Goal: Information Seeking & Learning: Find specific fact

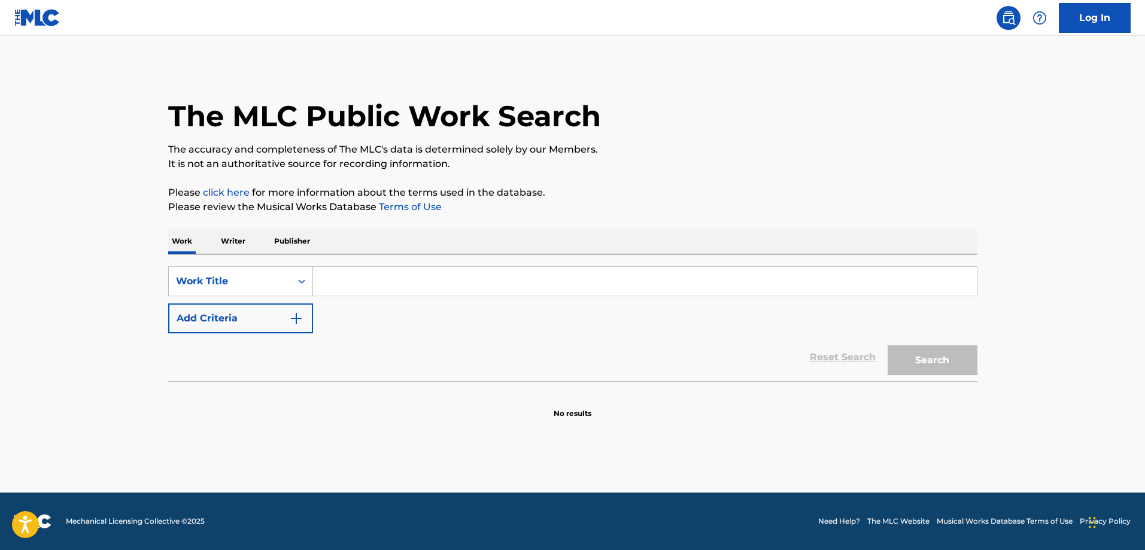
click at [348, 284] on input "Search Form" at bounding box center [645, 281] width 664 height 29
type input "wthelly"
click at [929, 354] on button "Search" at bounding box center [933, 360] width 90 height 30
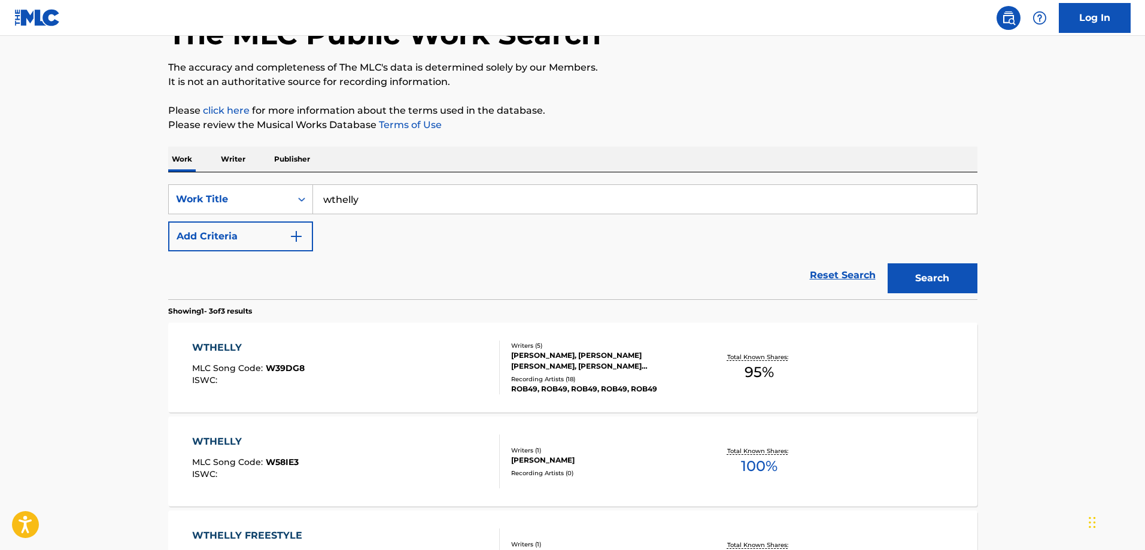
scroll to position [239, 0]
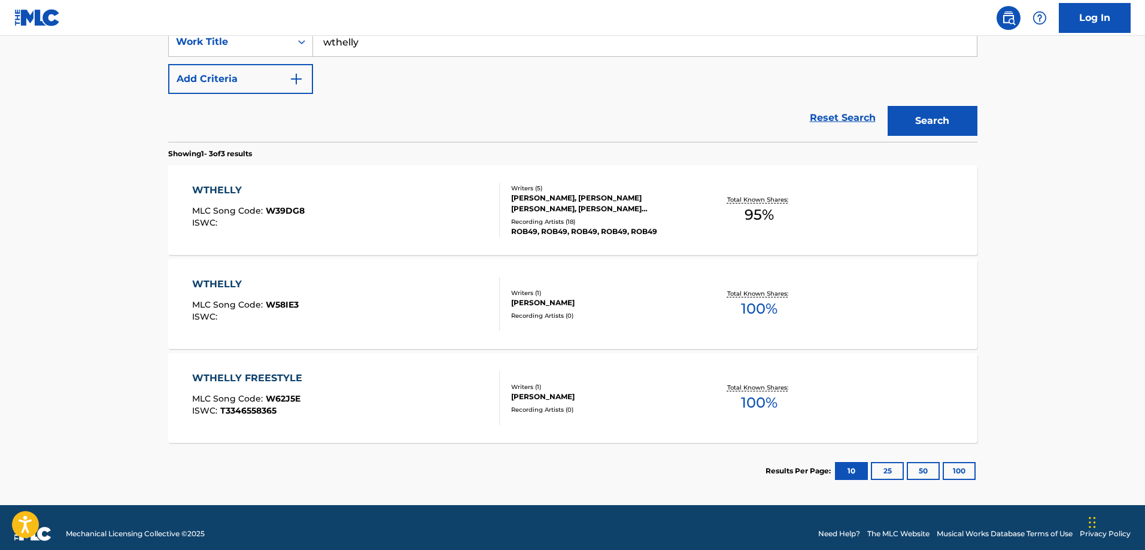
click at [269, 222] on div "ISWC :" at bounding box center [248, 222] width 113 height 9
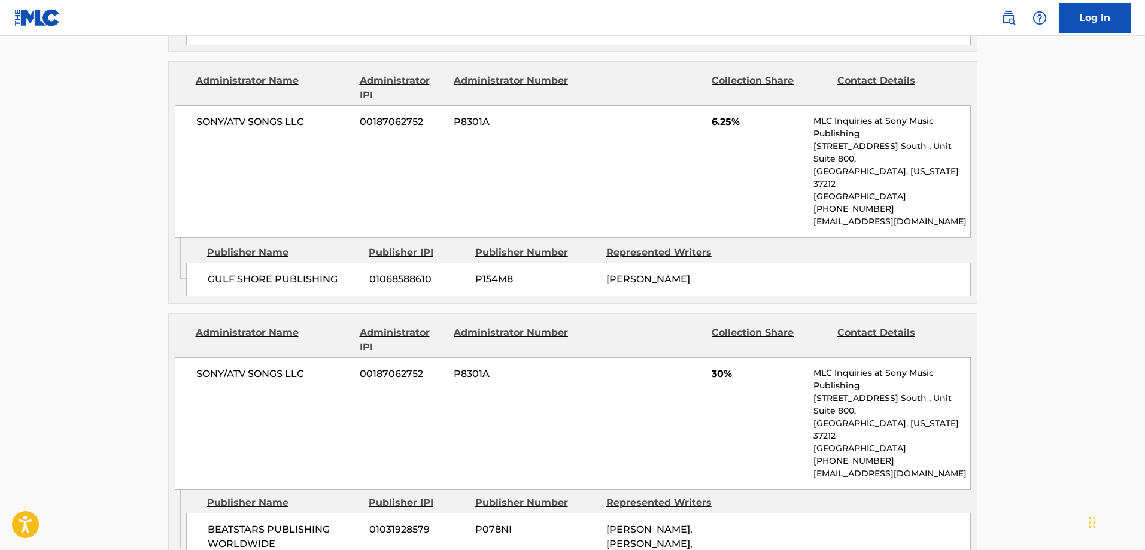
scroll to position [1077, 0]
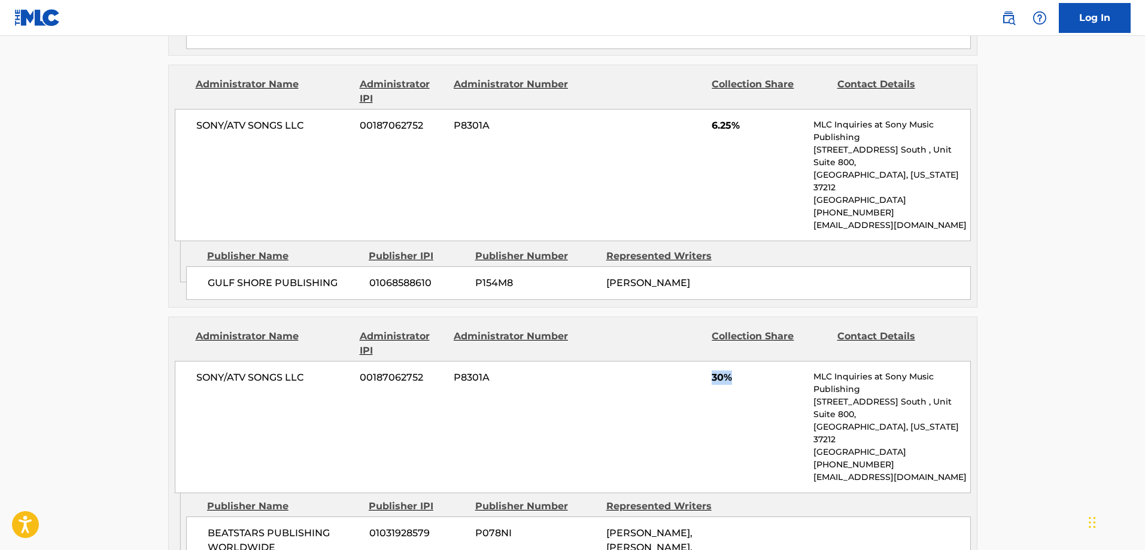
drag, startPoint x: 695, startPoint y: 333, endPoint x: 734, endPoint y: 336, distance: 39.1
click at [734, 361] on div "SONY/ATV SONGS LLC 00187062752 P8301A 30% MLC Inquiries at Sony Music Publishin…" at bounding box center [573, 427] width 796 height 132
click at [703, 370] on div "SONY/ATV SONGS LLC 00187062752 P8301A 30% MLC Inquiries at Sony Music Publishin…" at bounding box center [573, 427] width 796 height 132
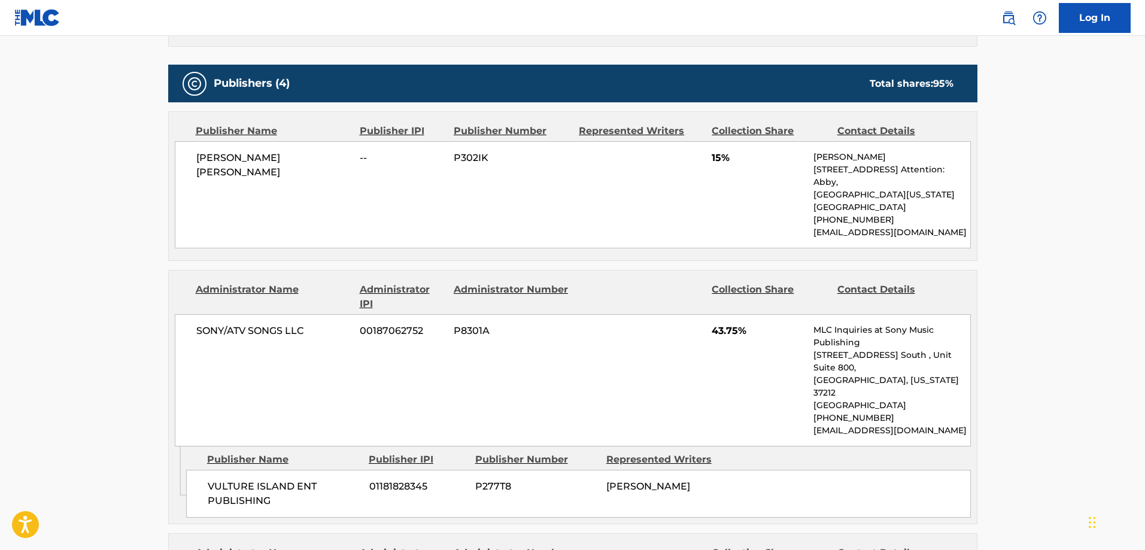
scroll to position [599, 0]
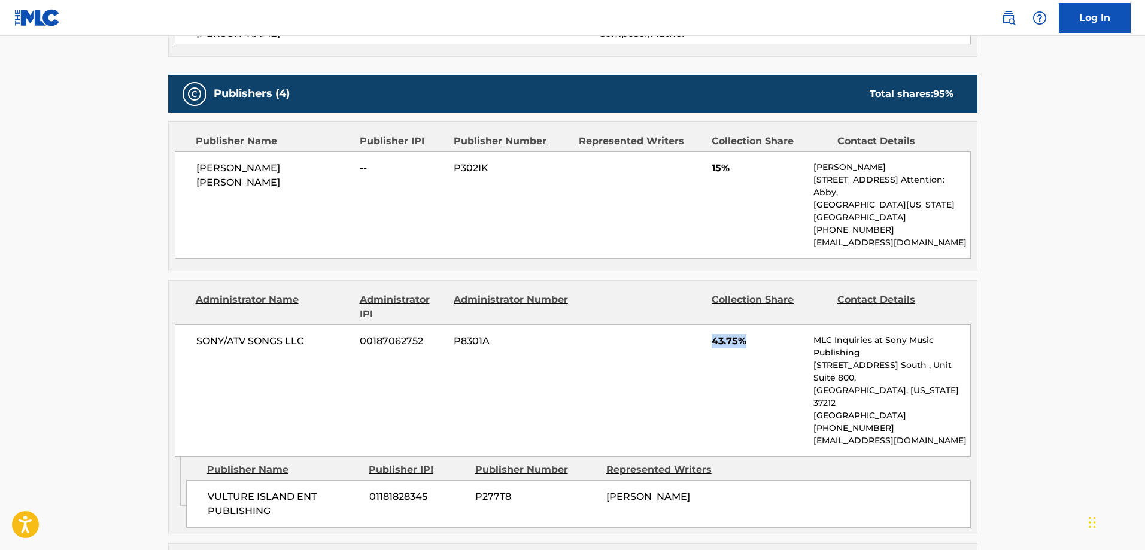
drag, startPoint x: 710, startPoint y: 319, endPoint x: 705, endPoint y: 351, distance: 32.8
click at [679, 324] on div "SONY/ATV SONGS LLC 00187062752 P8301A 43.75% MLC Inquiries at Sony Music Publis…" at bounding box center [573, 390] width 796 height 132
click at [712, 364] on div "SONY/ATV SONGS LLC 00187062752 P8301A 43.75% MLC Inquiries at Sony Music Publis…" at bounding box center [573, 390] width 796 height 132
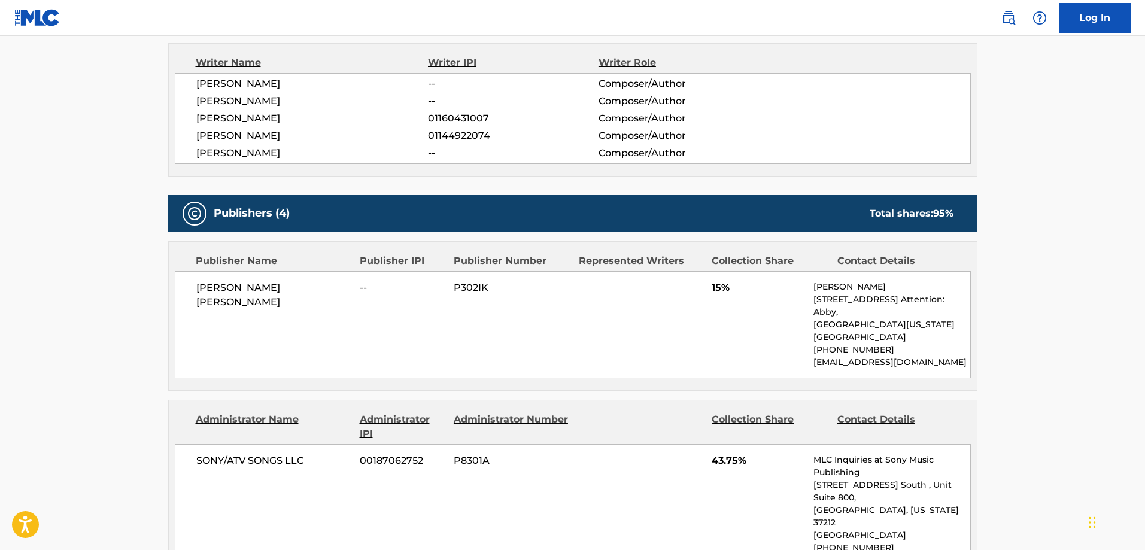
scroll to position [299, 0]
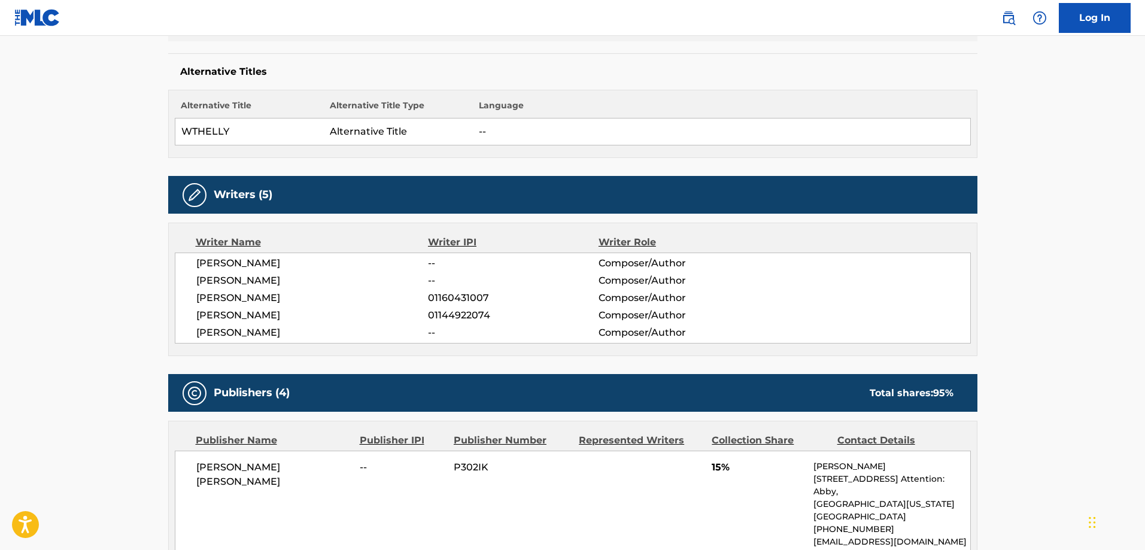
click at [309, 330] on span "[PERSON_NAME]" at bounding box center [312, 333] width 232 height 14
drag, startPoint x: 206, startPoint y: 311, endPoint x: 378, endPoint y: 315, distance: 172.4
click at [378, 315] on span "[PERSON_NAME]" at bounding box center [312, 315] width 232 height 14
click at [702, 313] on span "Composer/Author" at bounding box center [676, 315] width 155 height 14
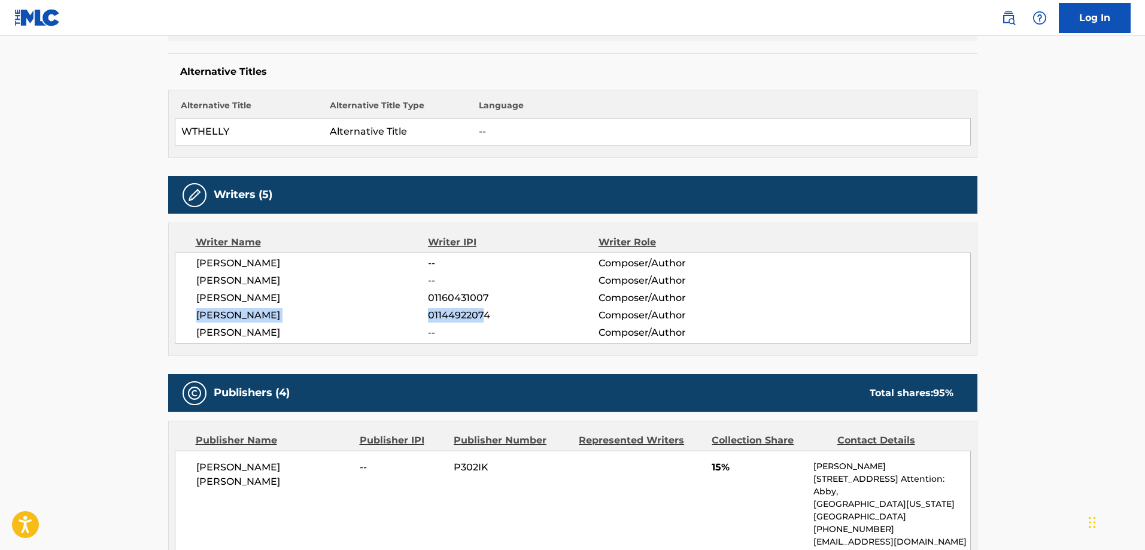
drag, startPoint x: 485, startPoint y: 314, endPoint x: 159, endPoint y: 314, distance: 325.6
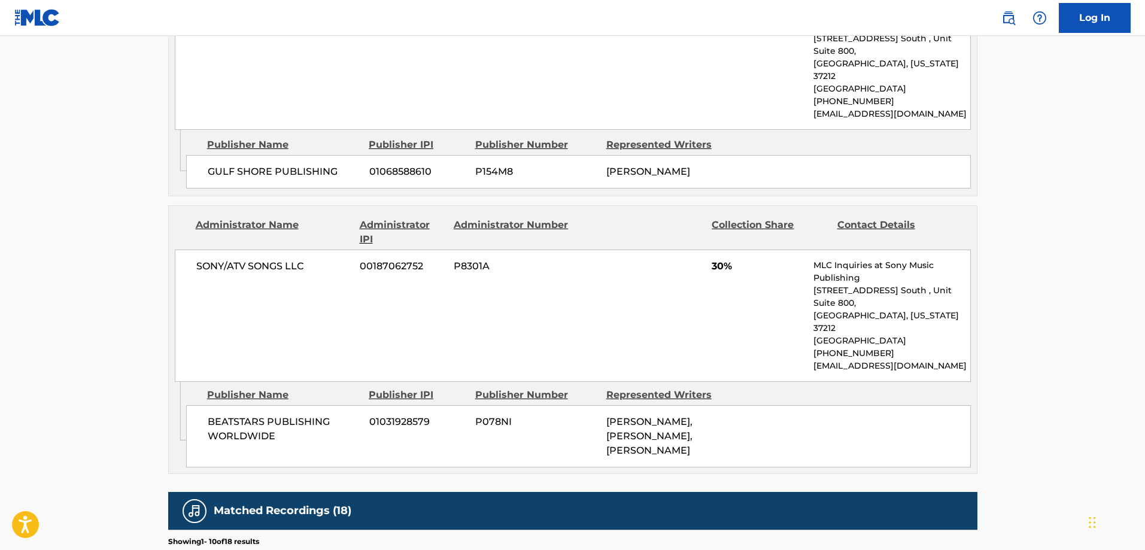
scroll to position [1139, 0]
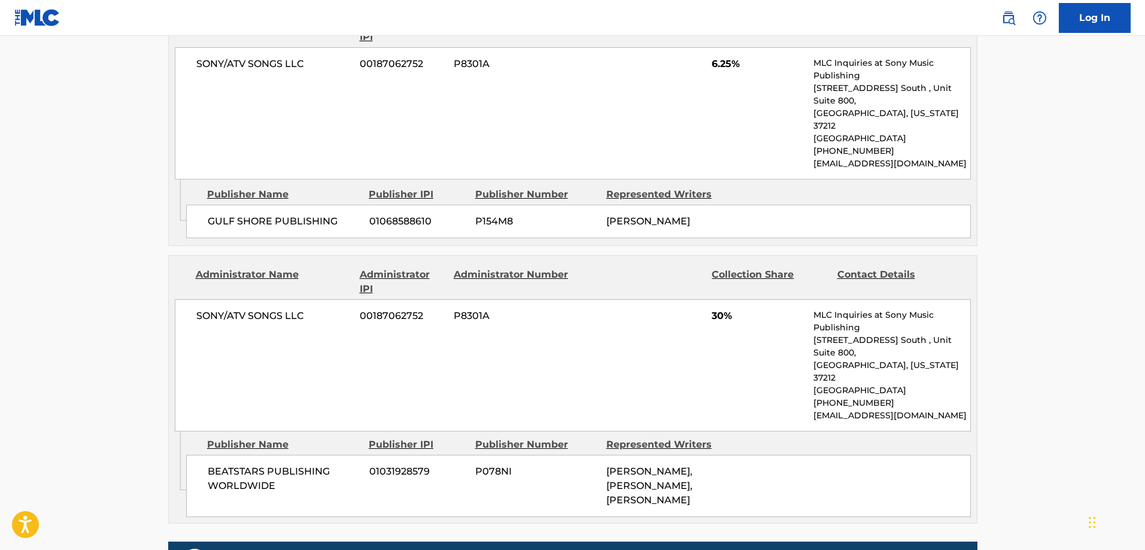
drag, startPoint x: 684, startPoint y: 423, endPoint x: 699, endPoint y: 426, distance: 15.7
click at [699, 464] on div "[PERSON_NAME], [PERSON_NAME], [PERSON_NAME]" at bounding box center [667, 485] width 122 height 43
drag, startPoint x: 700, startPoint y: 410, endPoint x: 688, endPoint y: 395, distance: 19.5
click at [688, 464] on div "[PERSON_NAME], [PERSON_NAME], [PERSON_NAME]" at bounding box center [667, 485] width 122 height 43
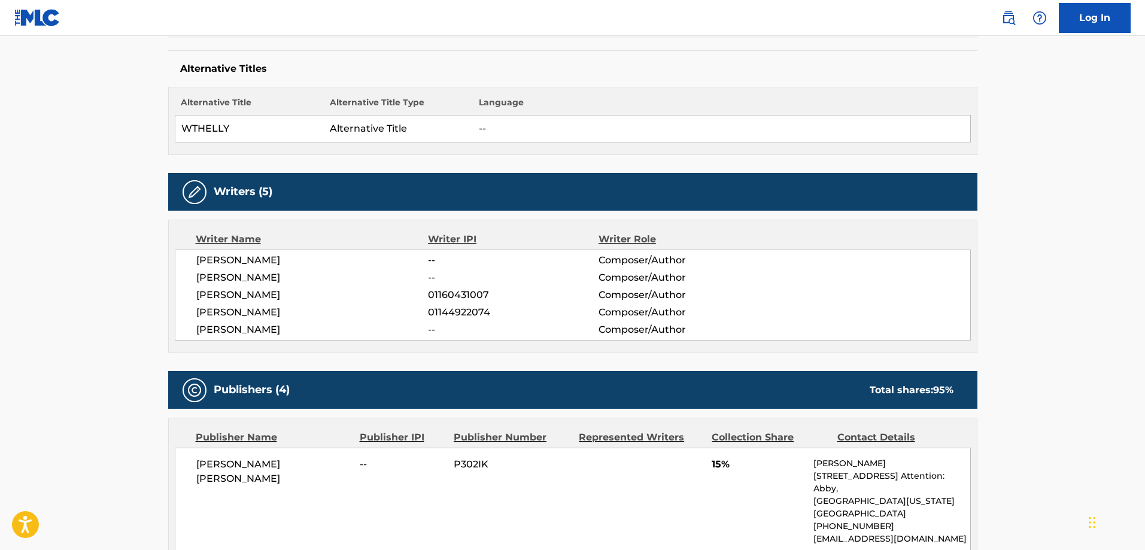
scroll to position [122, 0]
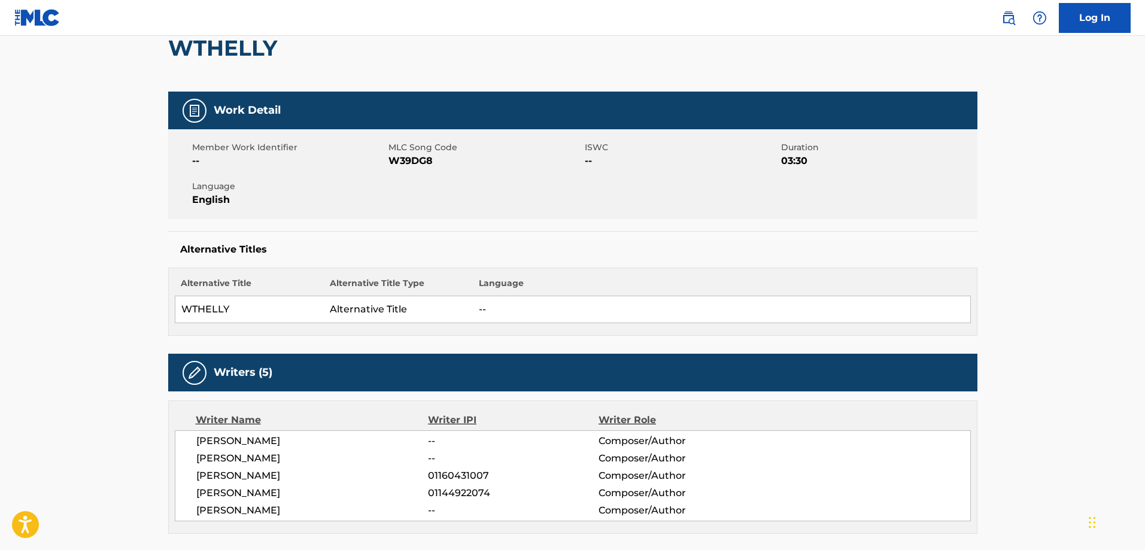
click at [336, 302] on td "Alternative Title" at bounding box center [398, 309] width 149 height 27
click at [212, 306] on td "WTHELLY" at bounding box center [249, 309] width 149 height 27
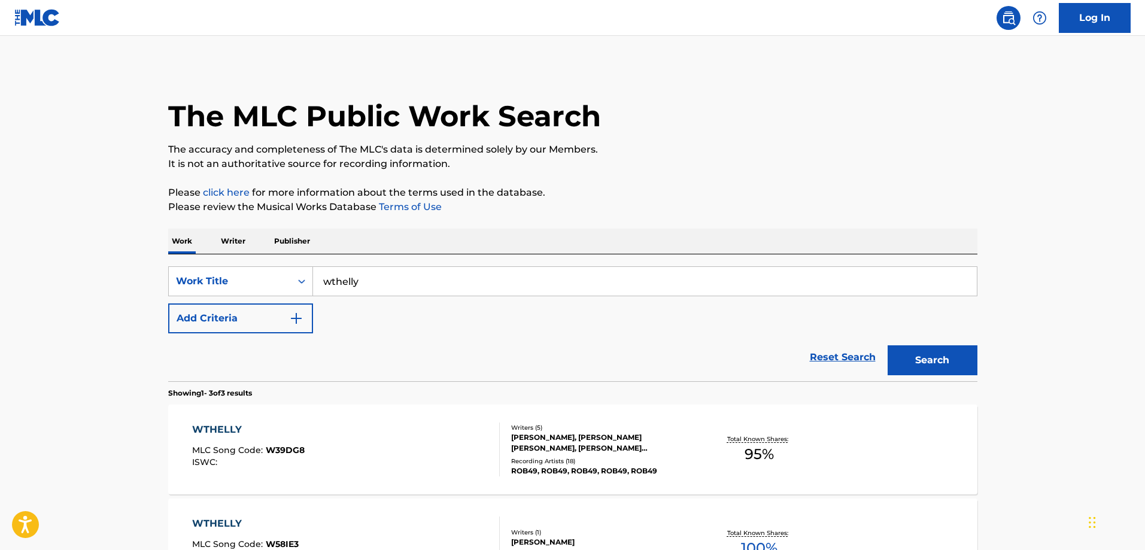
click at [224, 239] on p "Writer" at bounding box center [233, 241] width 32 height 25
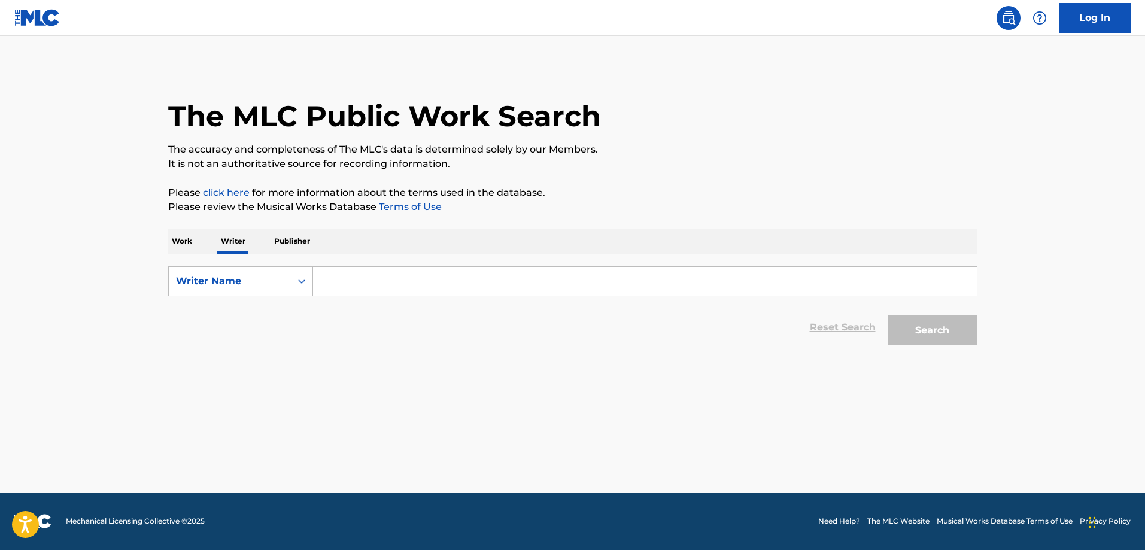
click at [287, 241] on p "Publisher" at bounding box center [292, 241] width 43 height 25
click at [232, 241] on p "Writer" at bounding box center [233, 241] width 32 height 25
click at [272, 281] on div "Writer Name" at bounding box center [230, 281] width 108 height 14
click at [181, 238] on p "Work" at bounding box center [182, 241] width 28 height 25
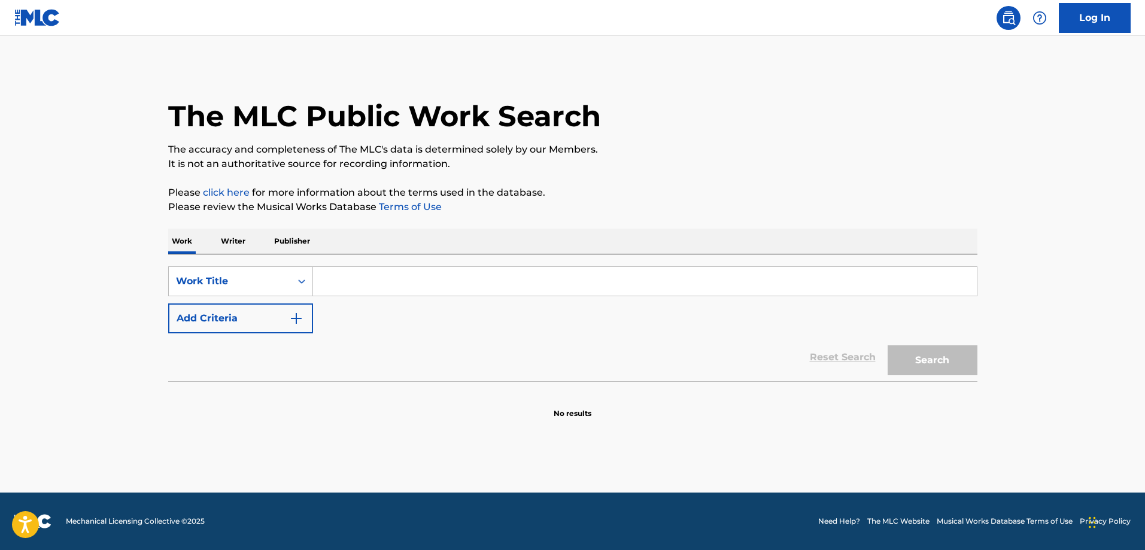
click at [537, 274] on input "Search Form" at bounding box center [645, 281] width 664 height 29
